Goal: Task Accomplishment & Management: Manage account settings

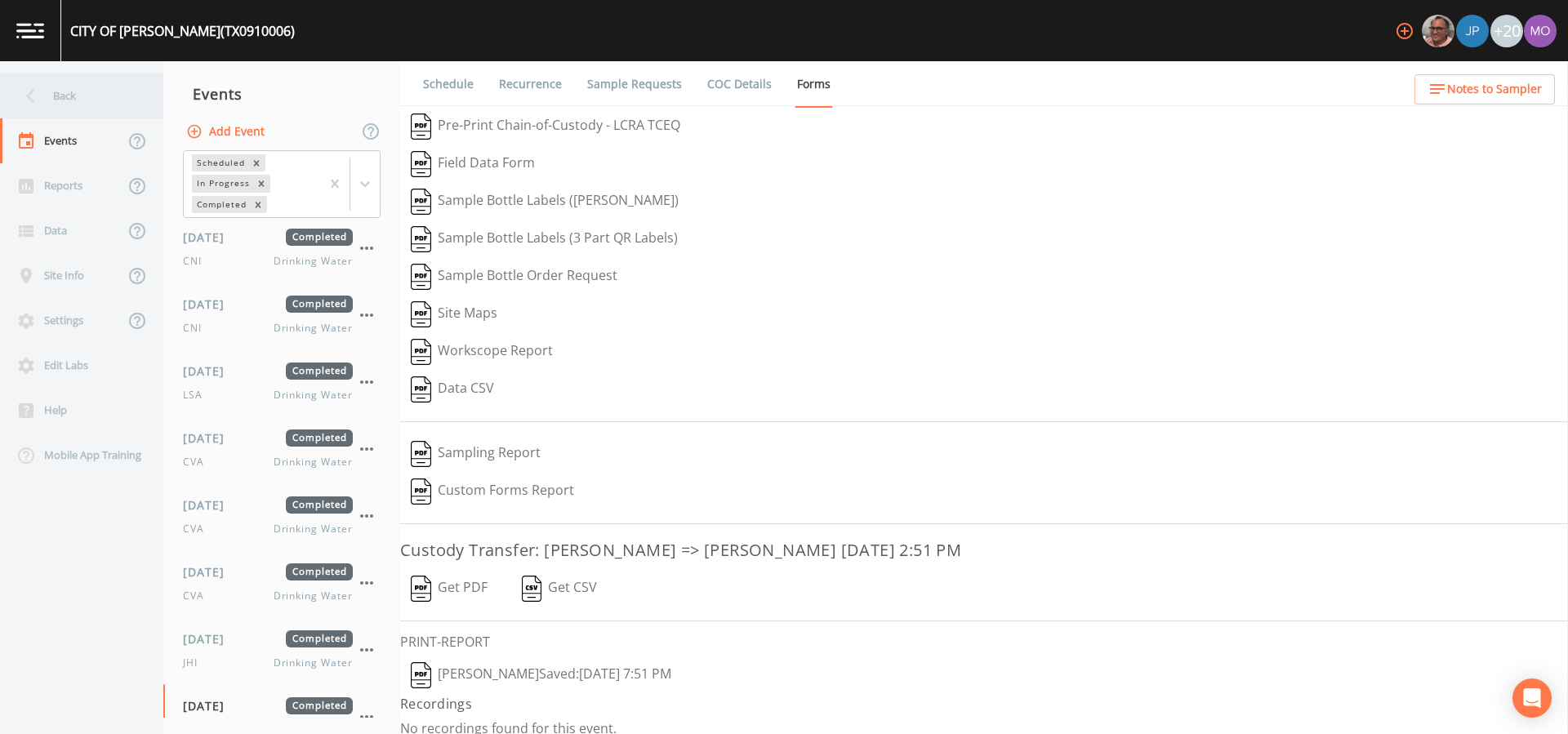
scroll to position [16, 0]
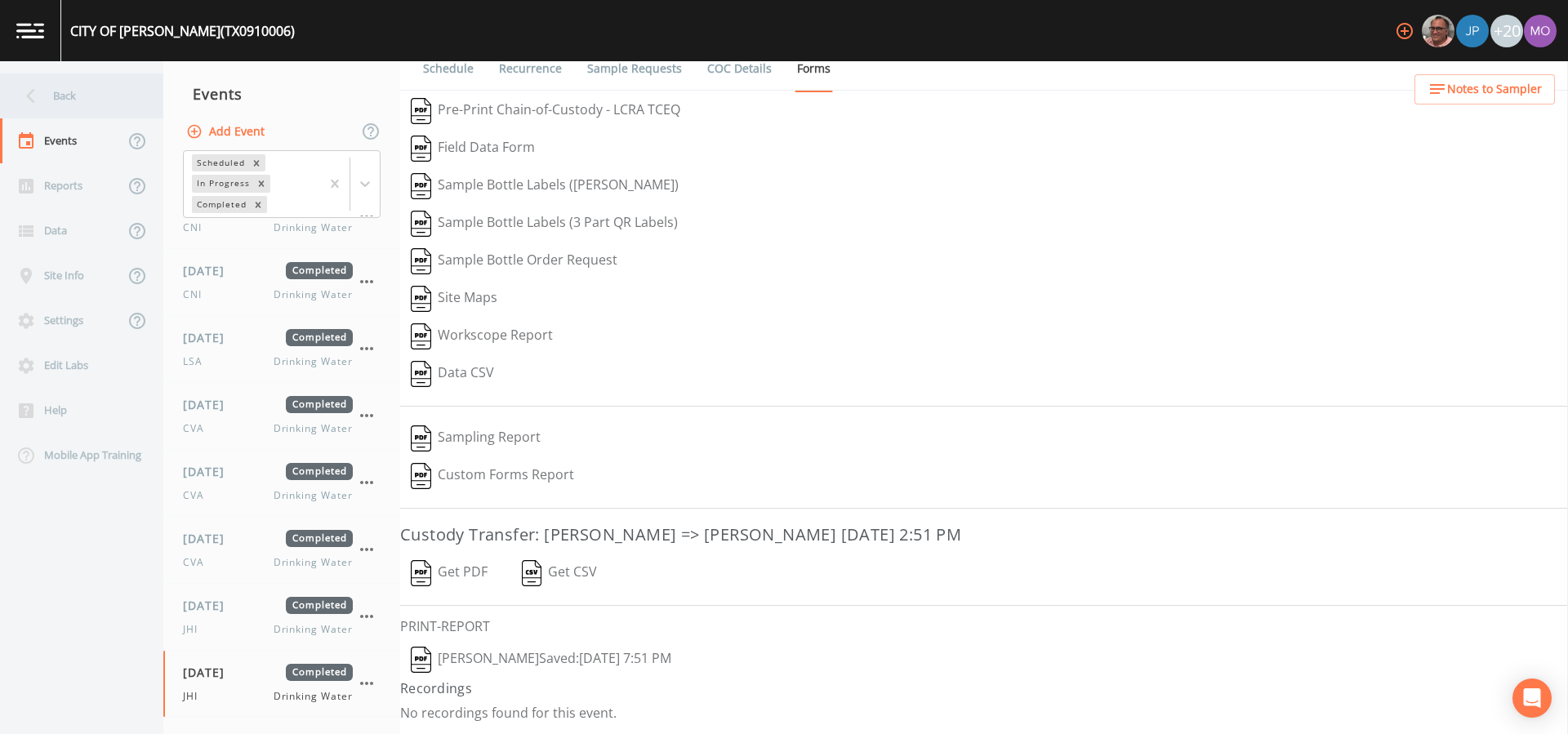
click at [99, 98] on div "Back" at bounding box center [73, 96] width 147 height 45
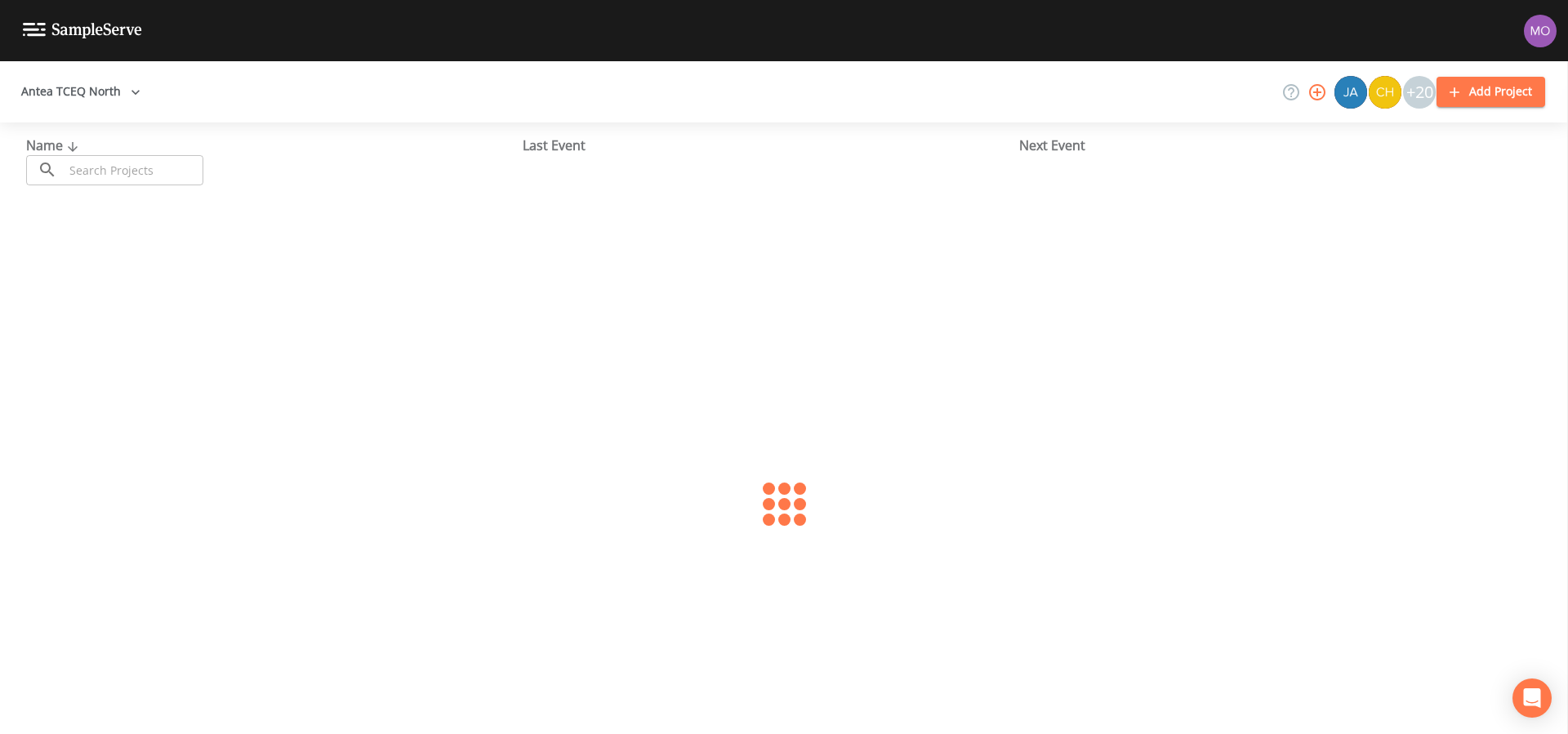
click at [133, 165] on input "text" at bounding box center [133, 170] width 139 height 30
paste input "TX1940004"
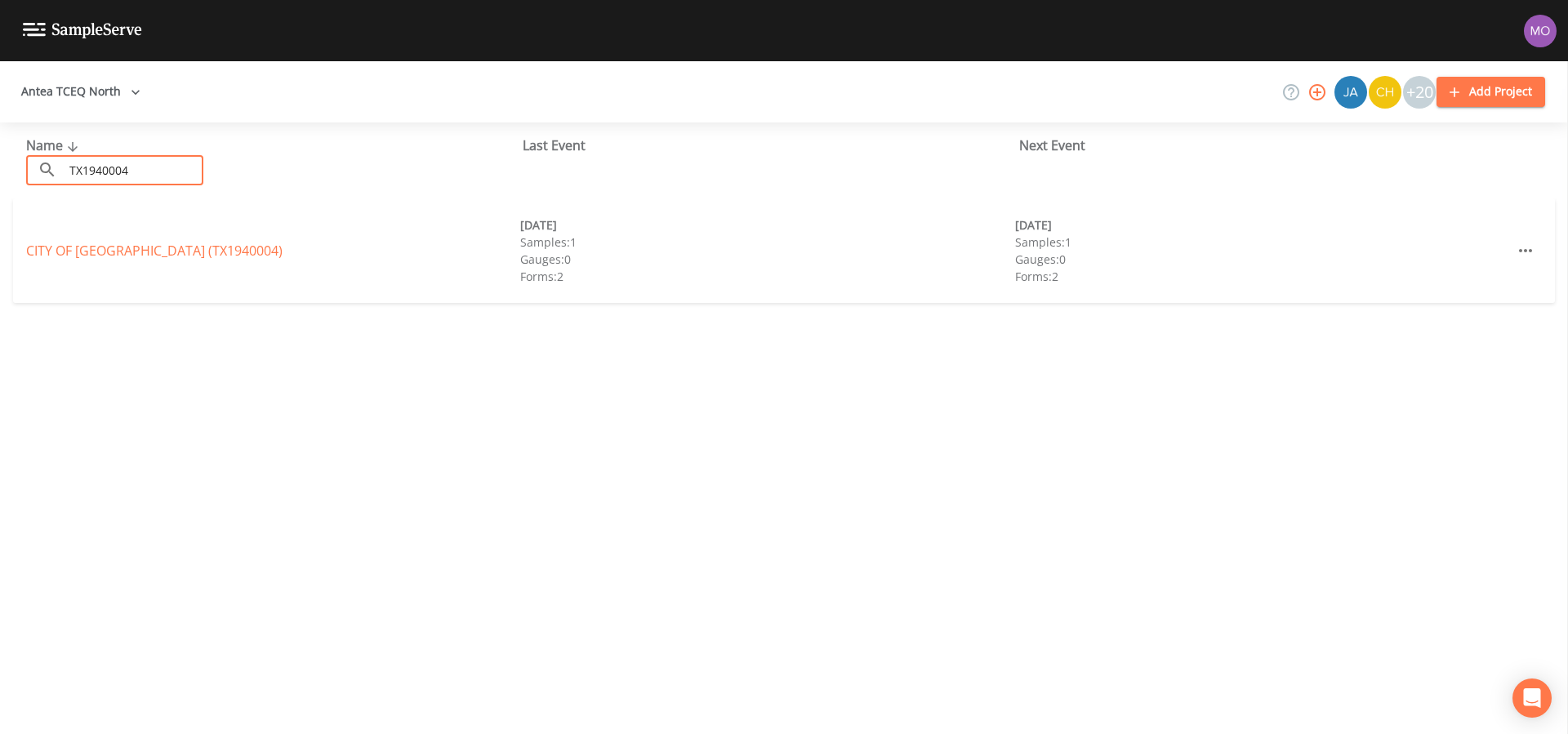
type input "TX1940004"
click at [106, 248] on link "CITY OF [GEOGRAPHIC_DATA] (TX1940004)" at bounding box center [154, 251] width 256 height 18
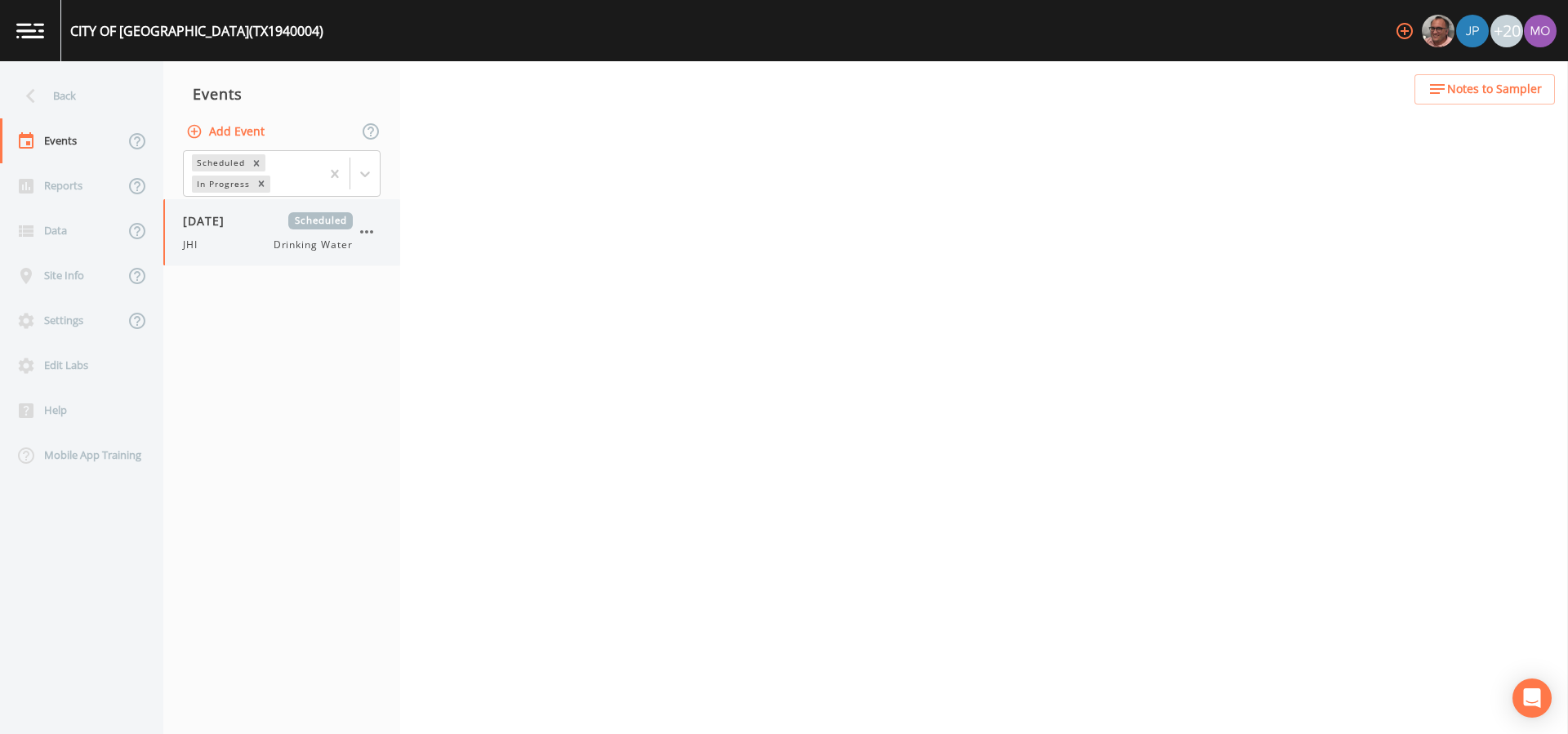
click at [236, 226] on span "[DATE]" at bounding box center [209, 221] width 53 height 17
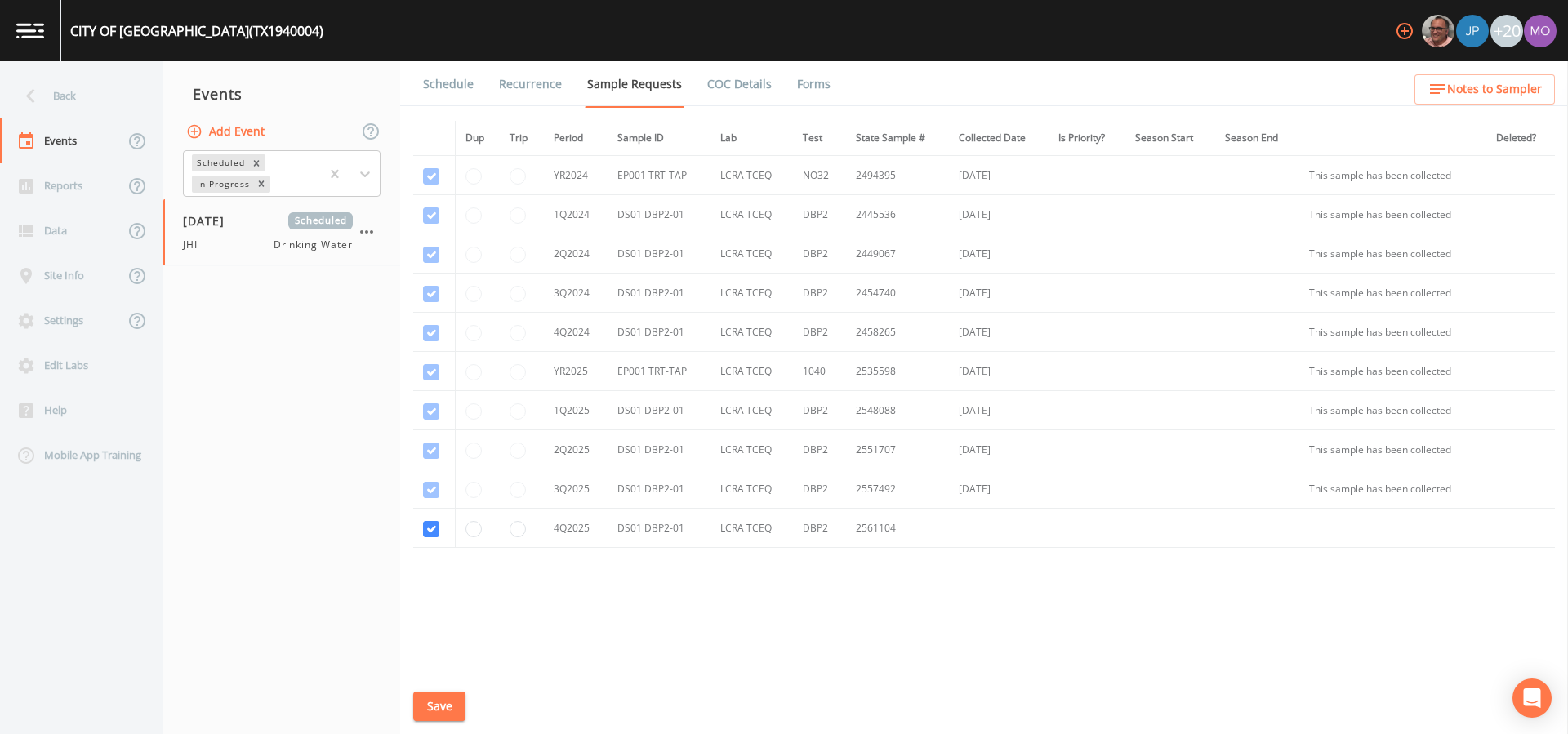
click at [807, 84] on link "Forms" at bounding box center [814, 84] width 38 height 46
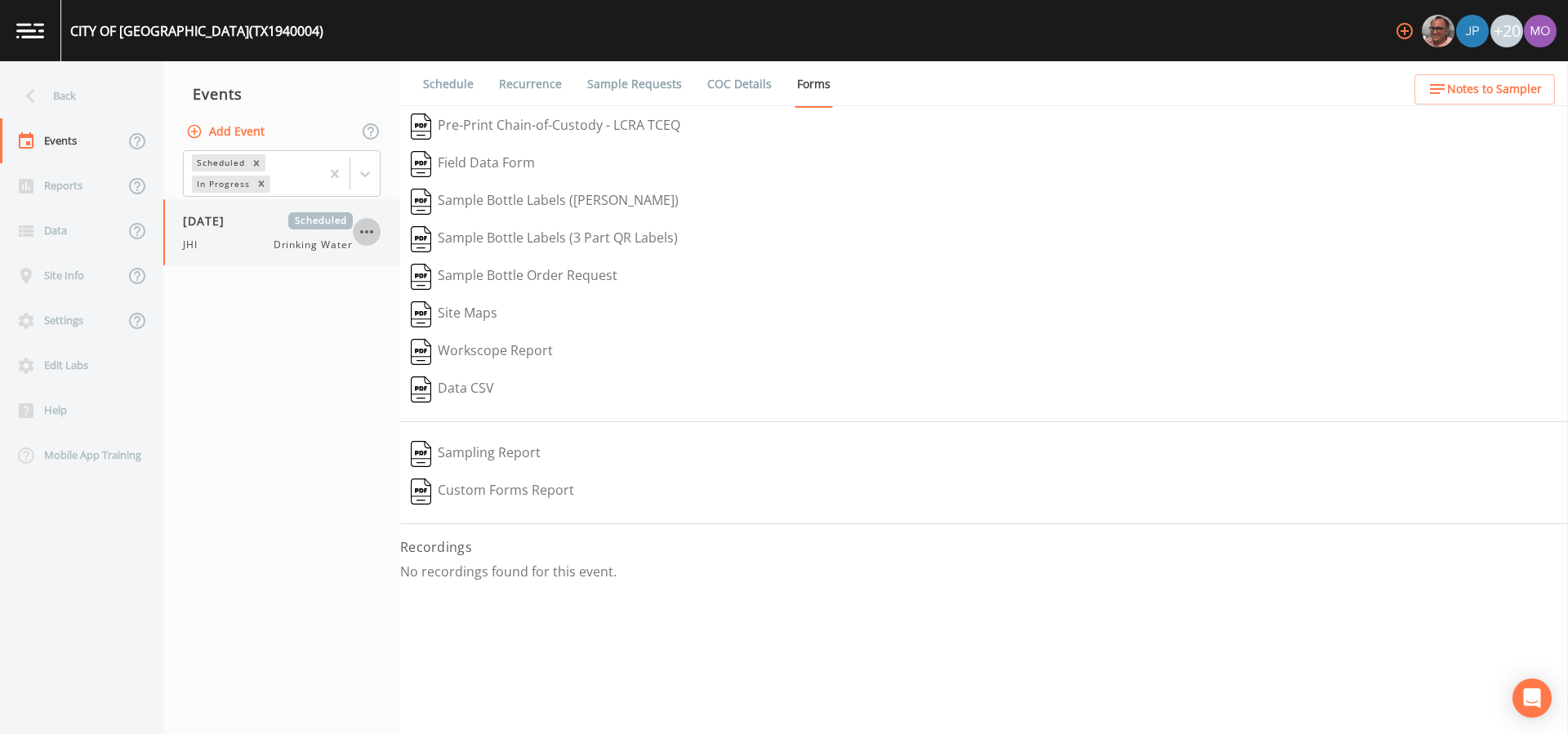
click at [366, 233] on icon "button" at bounding box center [367, 232] width 20 height 20
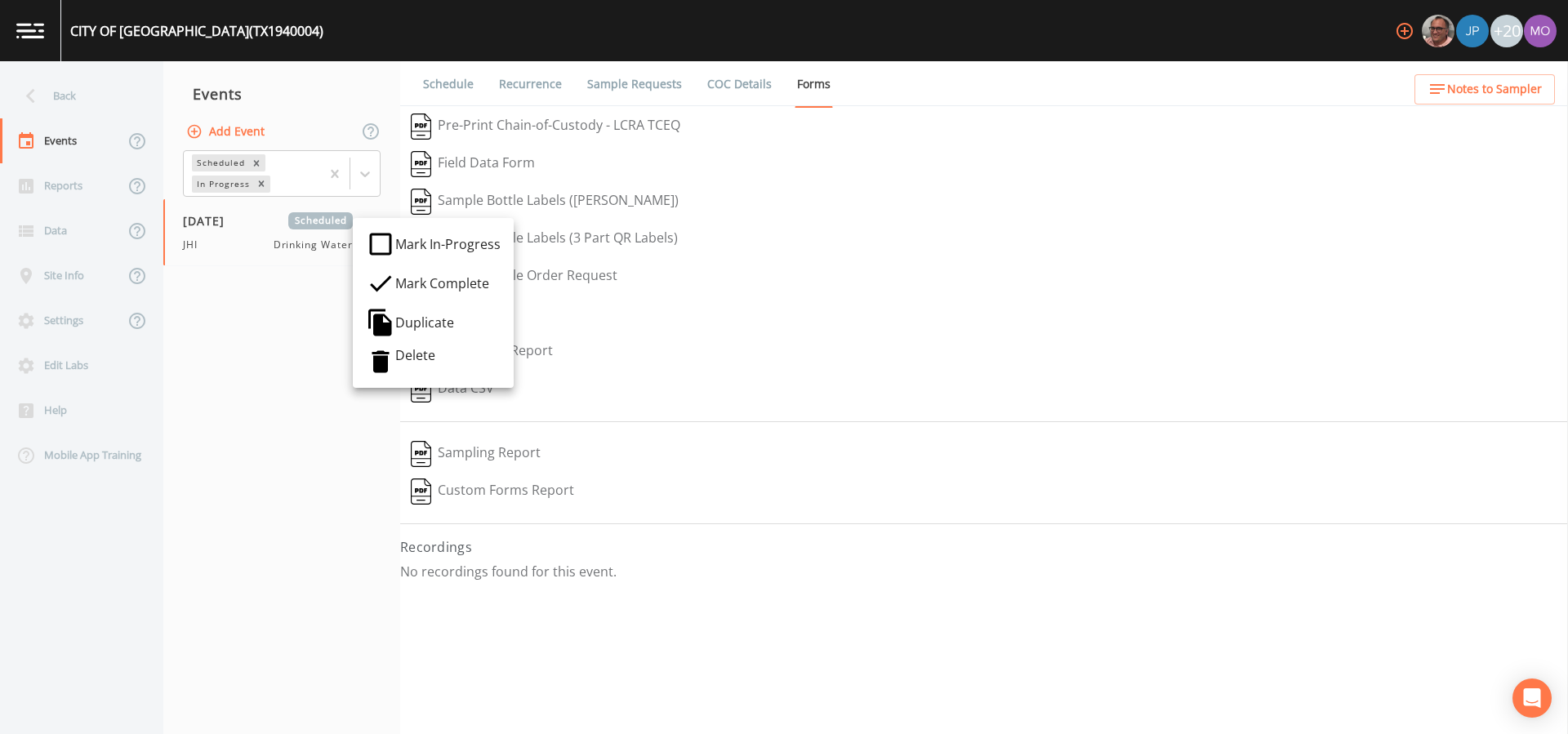
click at [382, 347] on div at bounding box center [381, 362] width 30 height 30
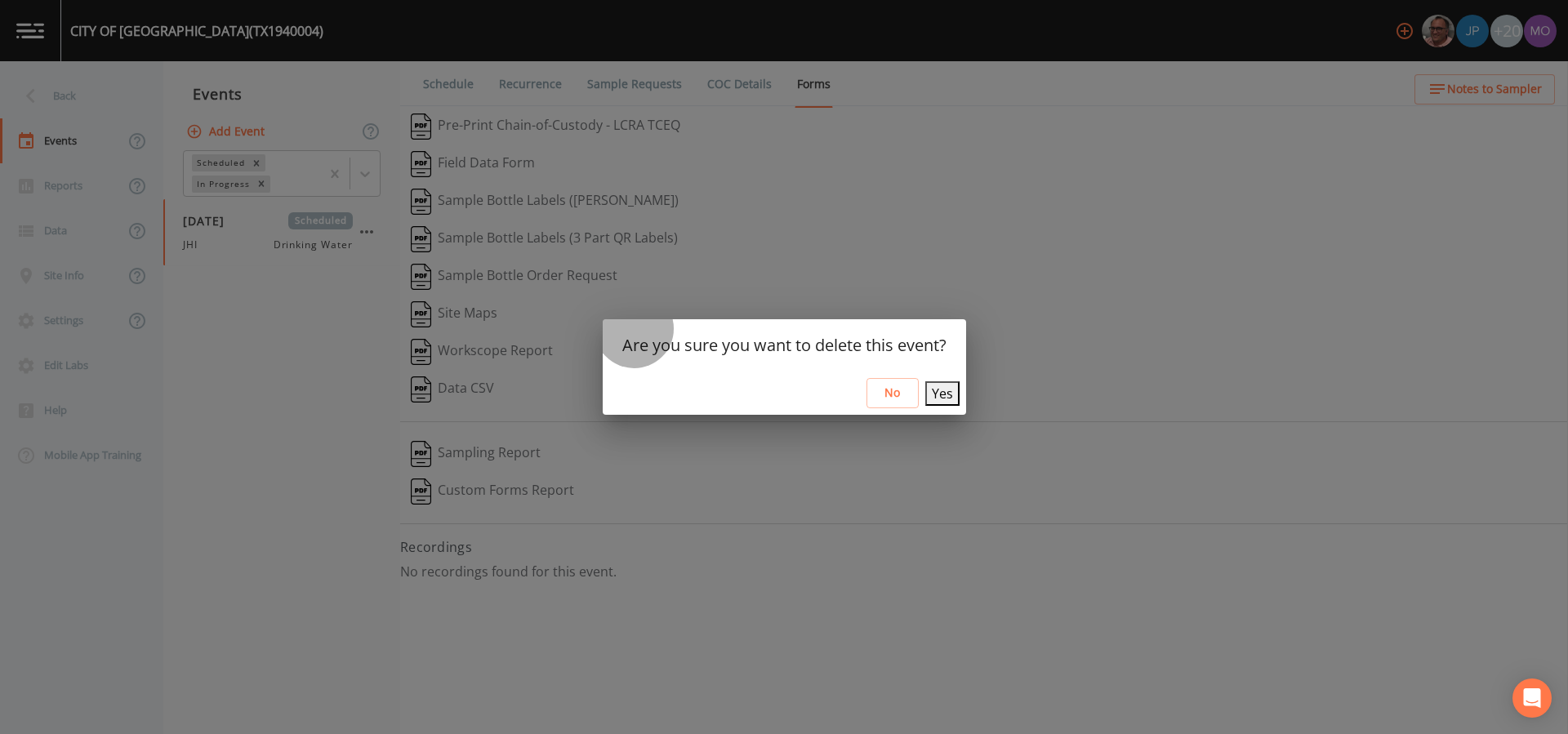
click at [941, 387] on button "Yes" at bounding box center [942, 394] width 34 height 24
